Goal: Transaction & Acquisition: Purchase product/service

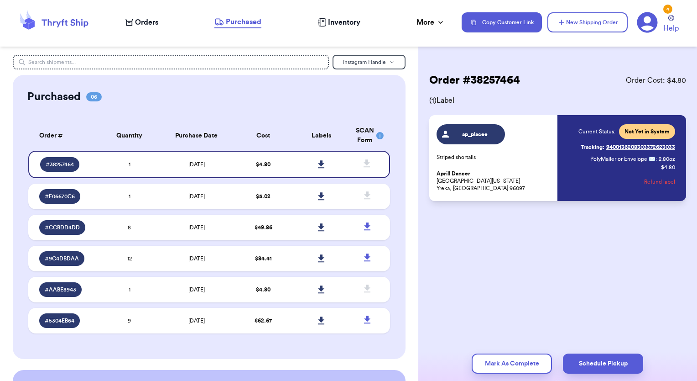
click at [141, 21] on span "Orders" at bounding box center [146, 22] width 23 height 11
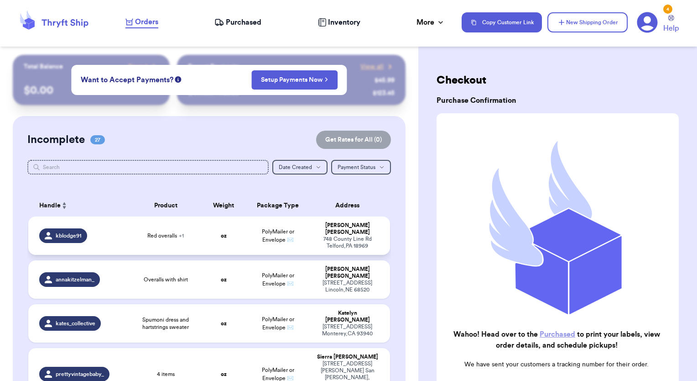
click at [246, 231] on td "PolyMailer or Envelope ✉️" at bounding box center [278, 235] width 65 height 38
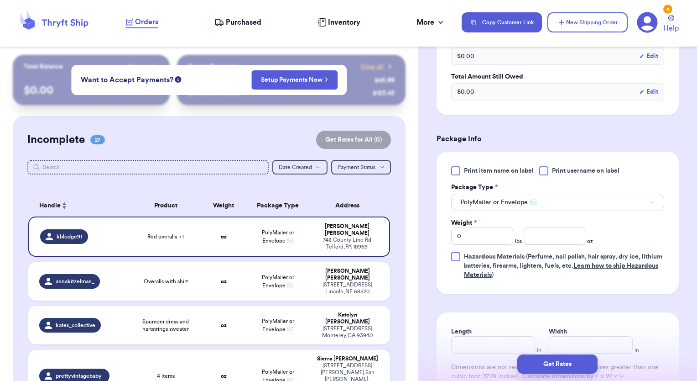
scroll to position [340, 0]
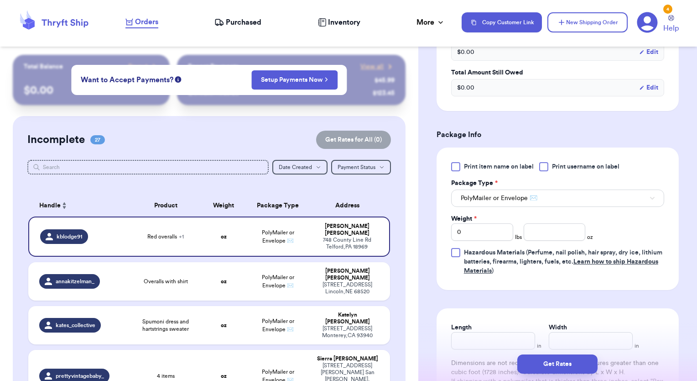
click at [471, 167] on span "Print item name on label" at bounding box center [499, 166] width 70 height 9
click at [0, 0] on input "Print item name on label" at bounding box center [0, 0] width 0 height 0
click at [557, 229] on input "number" at bounding box center [555, 231] width 62 height 17
type input "12.1"
type input "15"
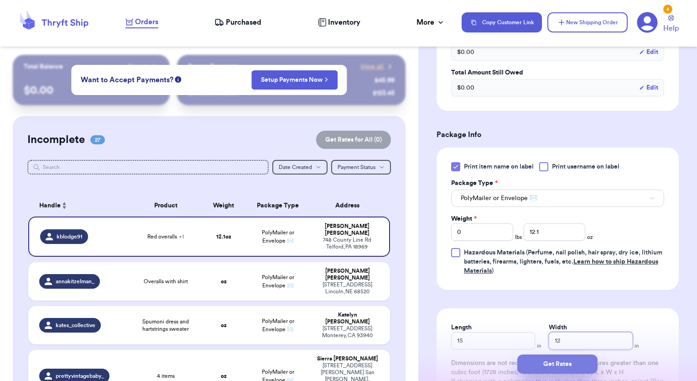
type input "12"
click at [573, 359] on button "Get Rates" at bounding box center [558, 363] width 80 height 19
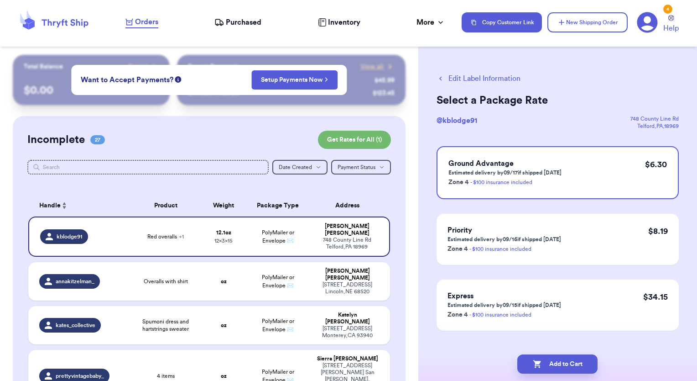
click at [573, 359] on button "Add to Cart" at bounding box center [558, 363] width 80 height 19
checkbox input "true"
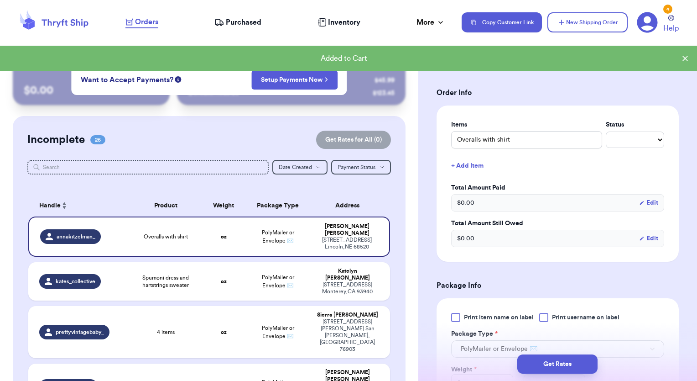
scroll to position [201, 0]
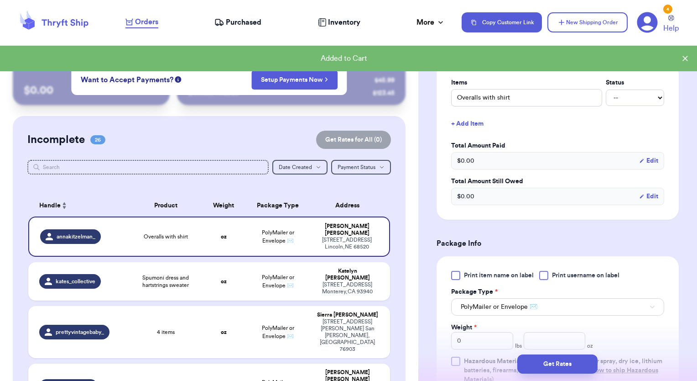
click at [452, 273] on div at bounding box center [455, 275] width 9 height 9
click at [0, 0] on input "Print item name on label" at bounding box center [0, 0] width 0 height 0
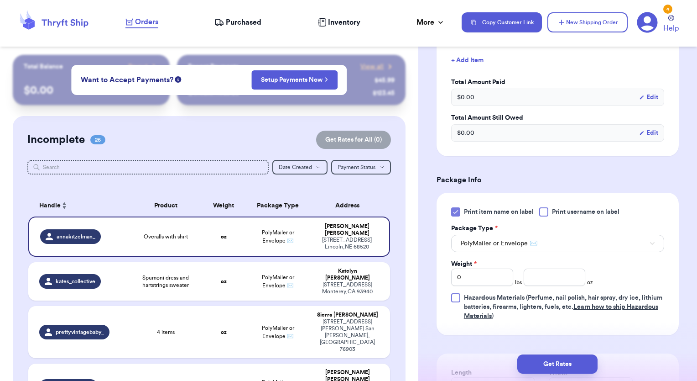
scroll to position [273, 0]
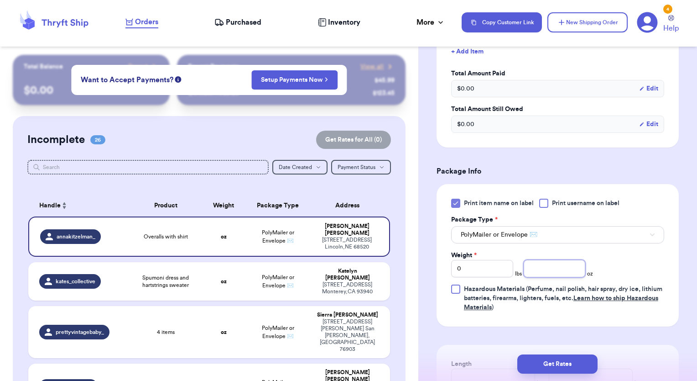
click at [551, 268] on input "number" at bounding box center [555, 268] width 62 height 17
drag, startPoint x: 490, startPoint y: 274, endPoint x: 481, endPoint y: 267, distance: 11.8
click at [481, 267] on input "0" at bounding box center [482, 268] width 62 height 17
type input "1"
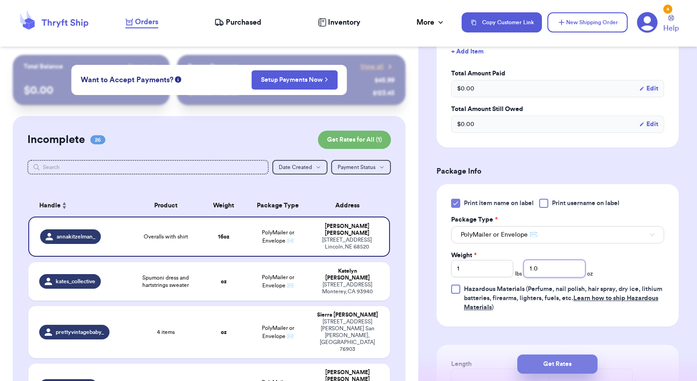
type input "1.0"
click at [544, 370] on button "Get Rates" at bounding box center [558, 363] width 80 height 19
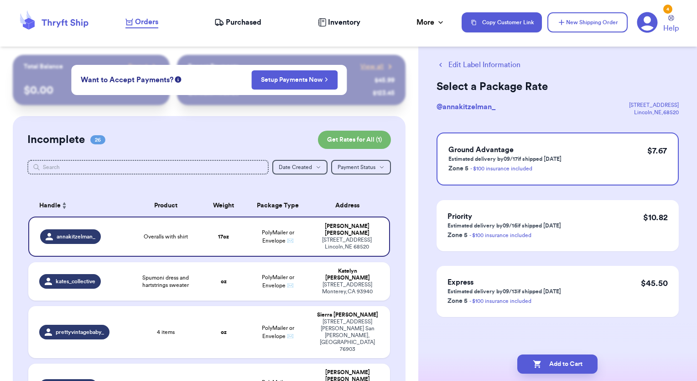
scroll to position [0, 0]
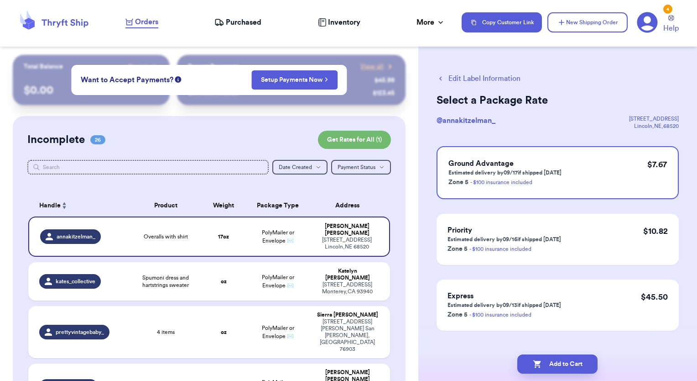
click at [544, 370] on button "Add to Cart" at bounding box center [558, 363] width 80 height 19
checkbox input "true"
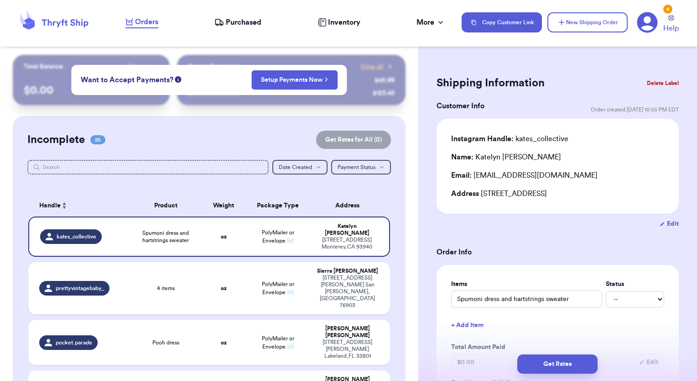
type input "Kids dress"
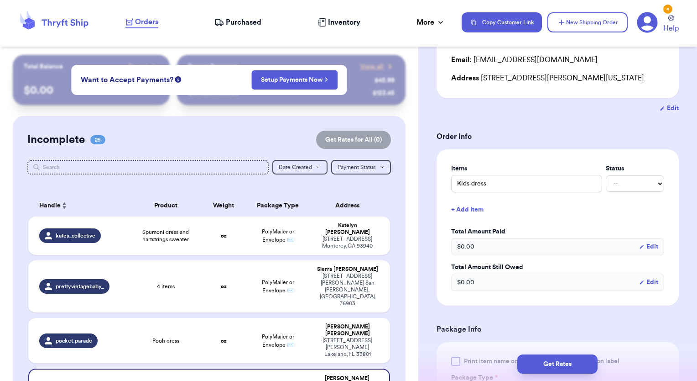
scroll to position [167, 0]
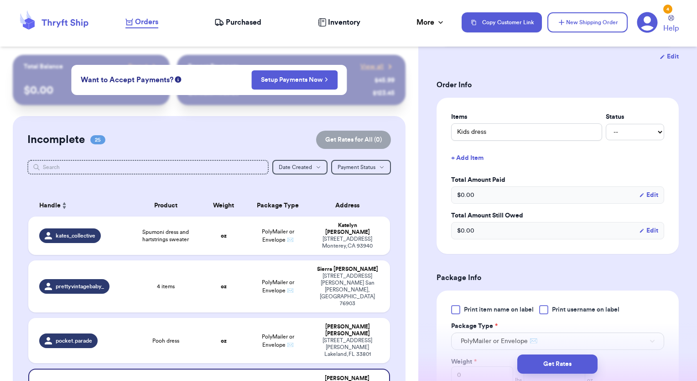
click at [452, 311] on div at bounding box center [455, 309] width 9 height 9
click at [0, 0] on input "Print item name on label" at bounding box center [0, 0] width 0 height 0
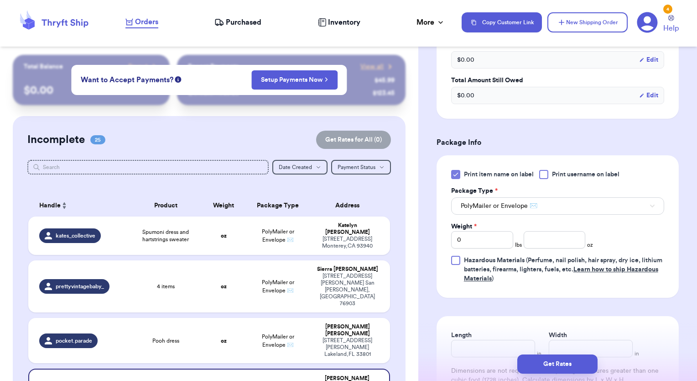
scroll to position [311, 0]
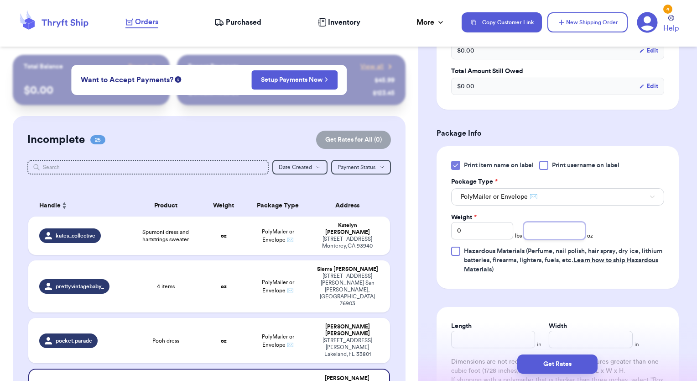
click at [556, 232] on input "number" at bounding box center [555, 230] width 62 height 17
type input "7.0"
type input "15"
type input "12"
click at [539, 368] on button "Get Rates" at bounding box center [558, 363] width 80 height 19
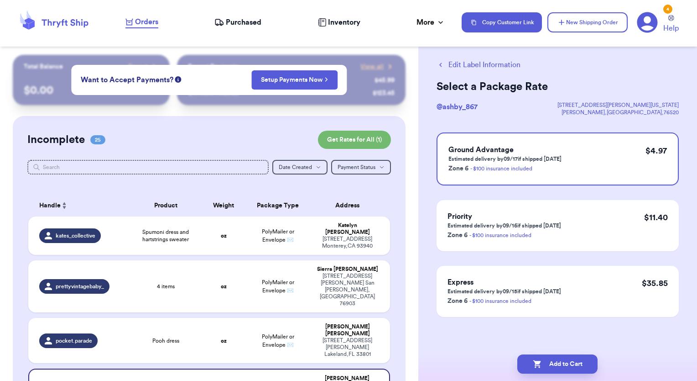
scroll to position [0, 0]
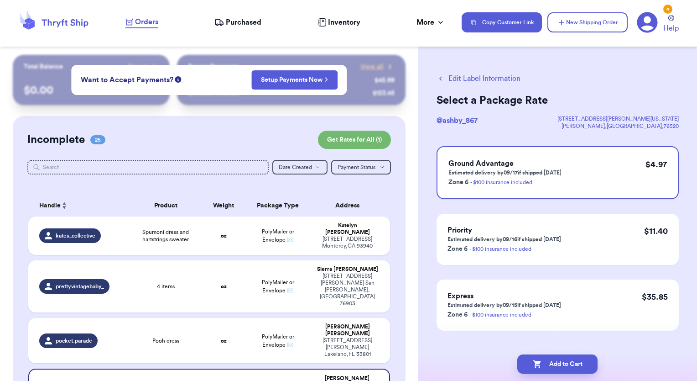
click at [539, 368] on icon "button" at bounding box center [537, 363] width 9 height 9
checkbox input "true"
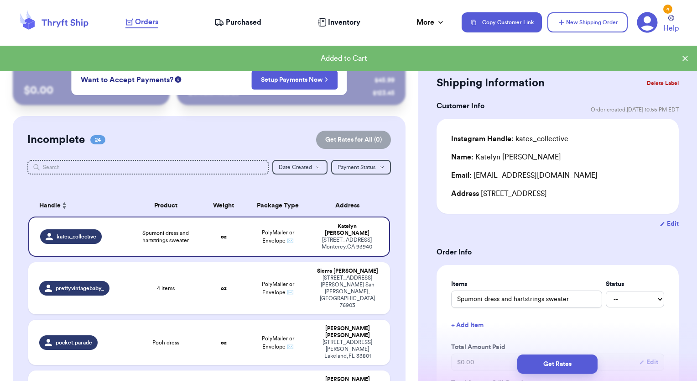
drag, startPoint x: 413, startPoint y: 374, endPoint x: 398, endPoint y: 319, distance: 57.7
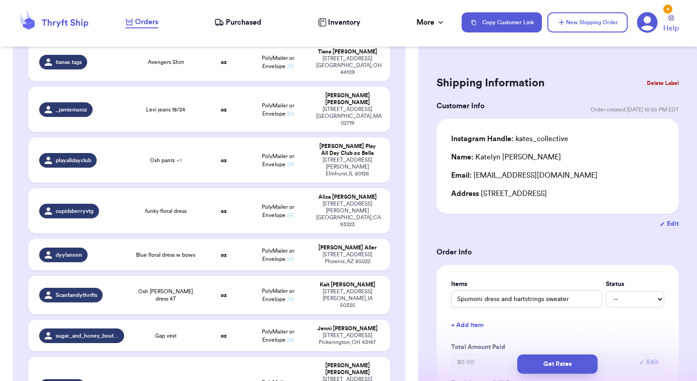
scroll to position [389, 0]
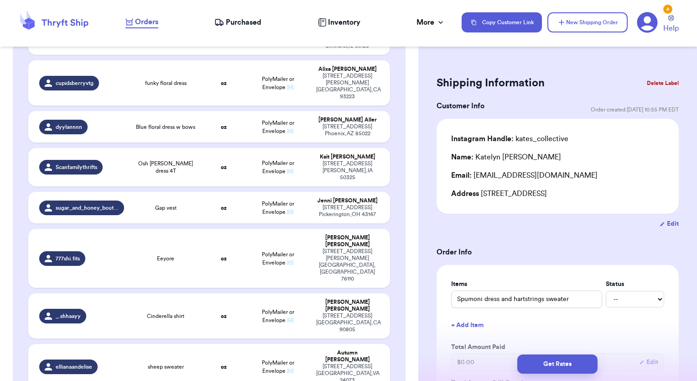
type input "y2k set"
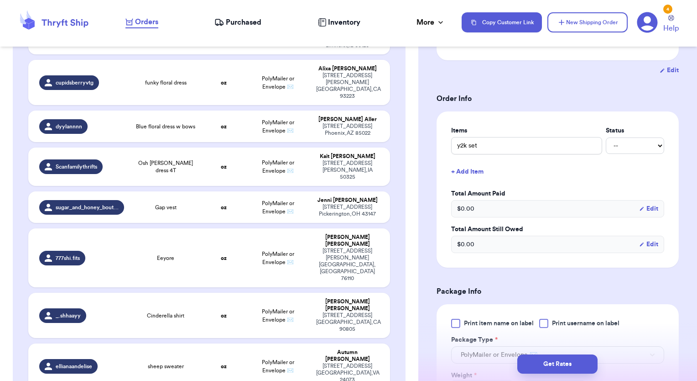
scroll to position [160, 0]
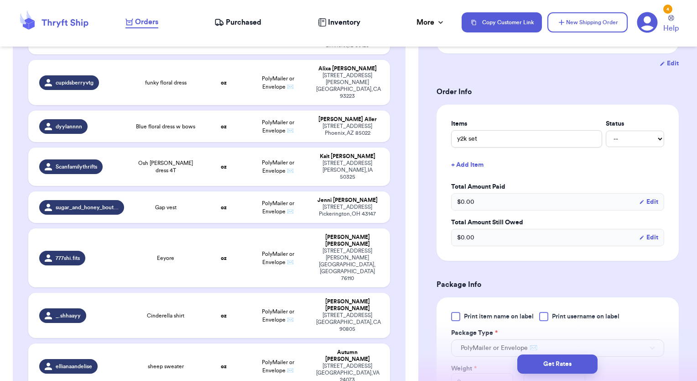
click at [456, 316] on div at bounding box center [455, 316] width 9 height 9
click at [0, 0] on input "Print item name on label" at bounding box center [0, 0] width 0 height 0
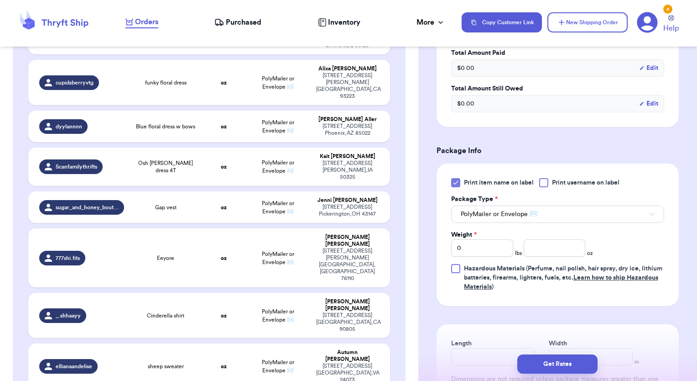
scroll to position [306, 0]
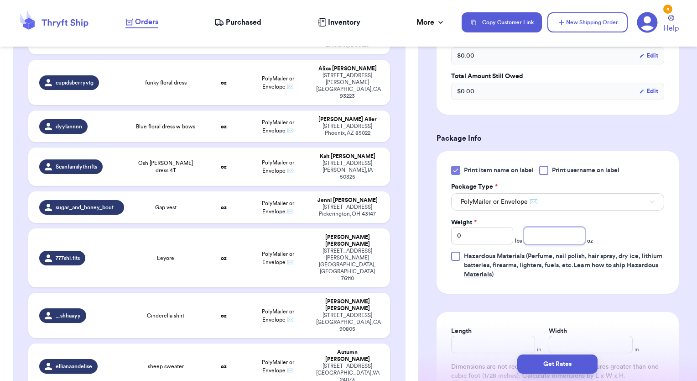
click at [548, 237] on input "number" at bounding box center [555, 235] width 62 height 17
type input "6.0"
type input "15"
type input "12"
click at [545, 368] on button "Get Rates" at bounding box center [558, 363] width 80 height 19
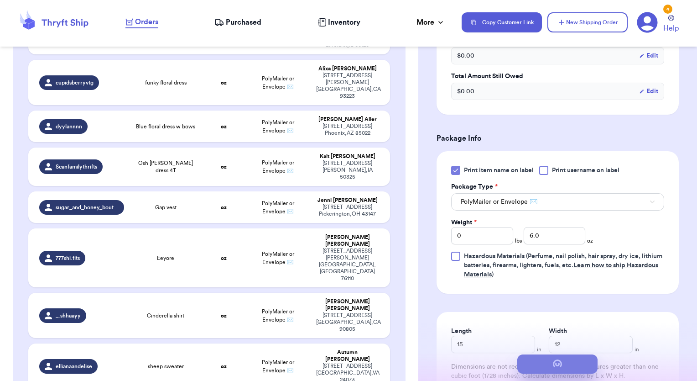
scroll to position [0, 0]
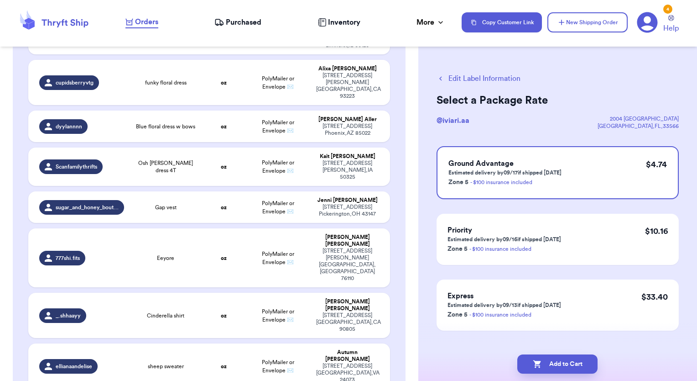
click at [545, 368] on button "Add to Cart" at bounding box center [558, 363] width 80 height 19
checkbox input "true"
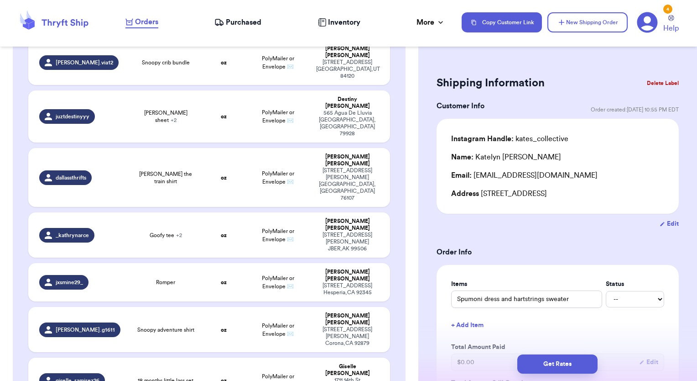
scroll to position [967, 0]
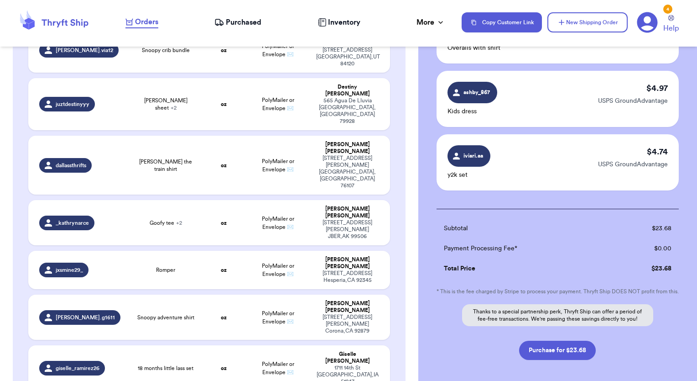
scroll to position [172, 0]
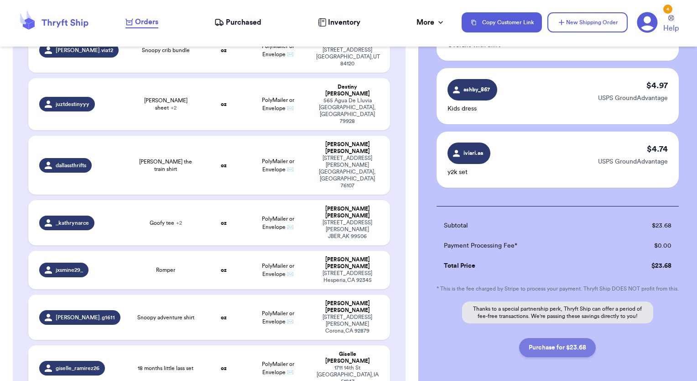
click at [559, 357] on button "Purchase for $23.68" at bounding box center [557, 347] width 77 height 19
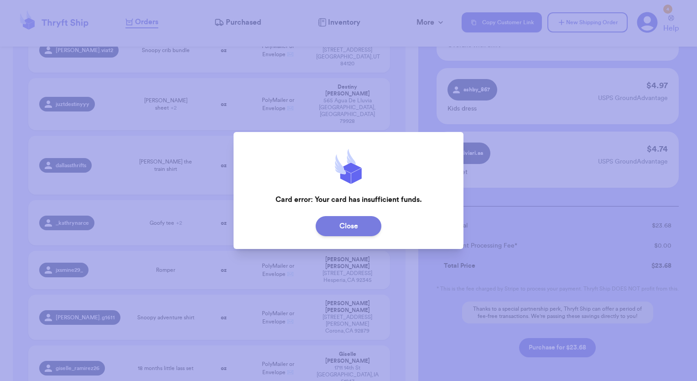
click at [360, 232] on button "Close" at bounding box center [349, 226] width 66 height 20
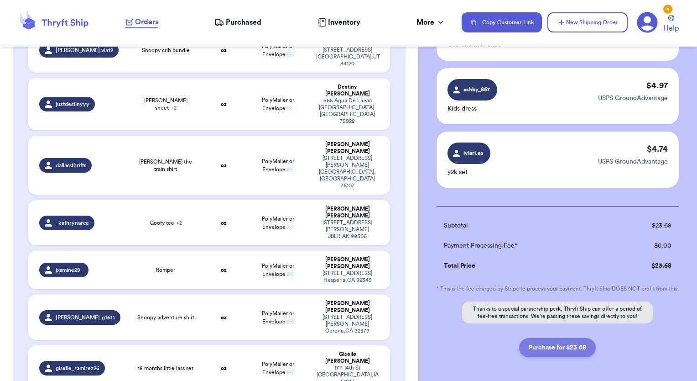
drag, startPoint x: 563, startPoint y: 357, endPoint x: 544, endPoint y: 353, distance: 18.7
click at [544, 353] on button "Purchase for $23.68" at bounding box center [557, 347] width 77 height 19
checkbox input "false"
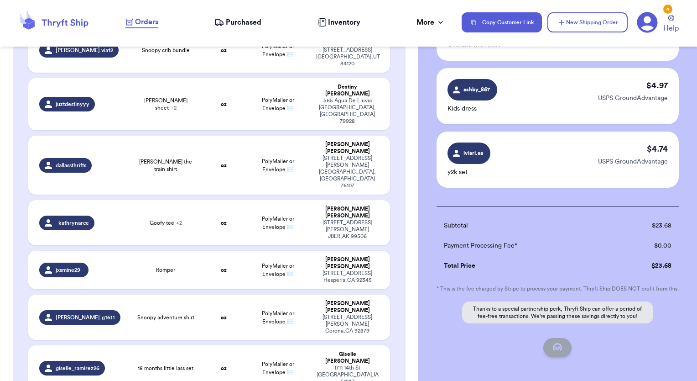
checkbox input "false"
checkbox input "true"
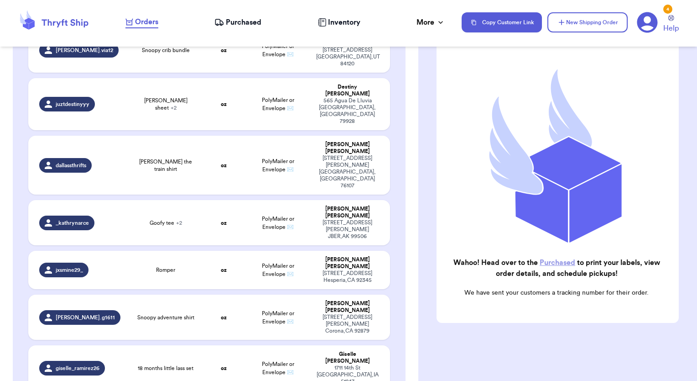
scroll to position [865, 0]
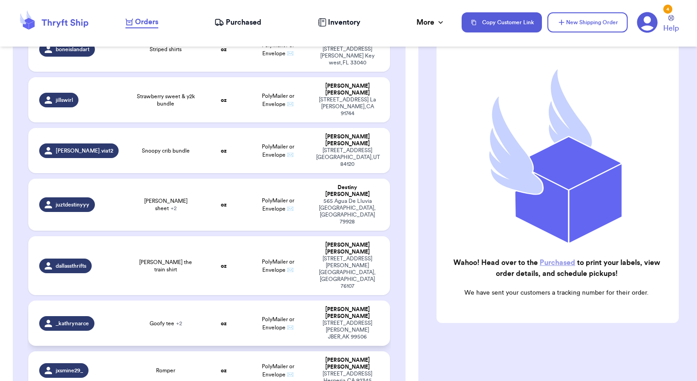
drag, startPoint x: 227, startPoint y: 78, endPoint x: 204, endPoint y: 79, distance: 22.4
click at [204, 300] on td "oz" at bounding box center [223, 322] width 43 height 45
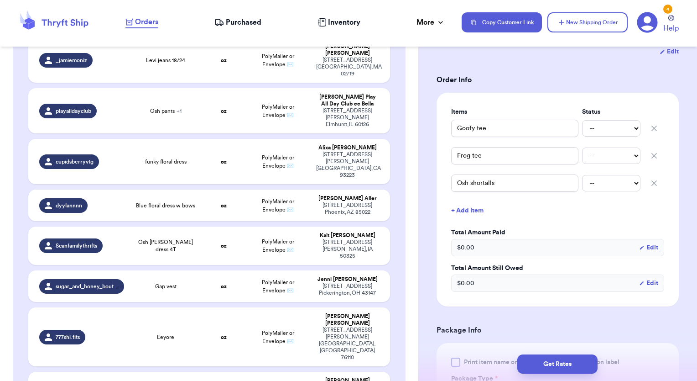
scroll to position [414, 0]
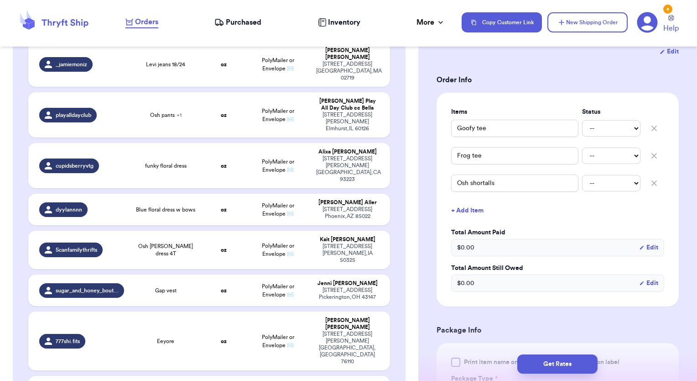
click at [239, 22] on span "Purchased" at bounding box center [244, 22] width 36 height 11
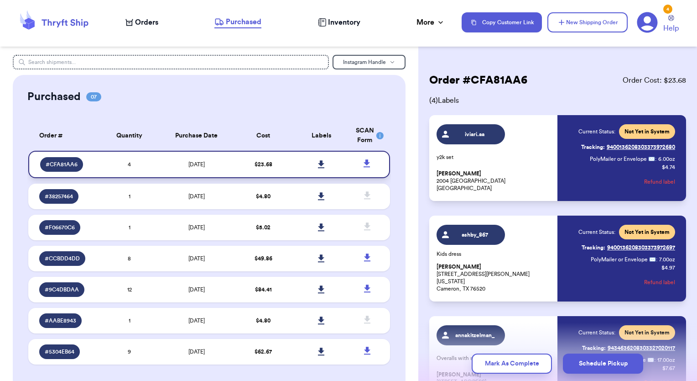
click at [318, 164] on icon at bounding box center [321, 164] width 7 height 8
